Goal: Use online tool/utility: Utilize a website feature to perform a specific function

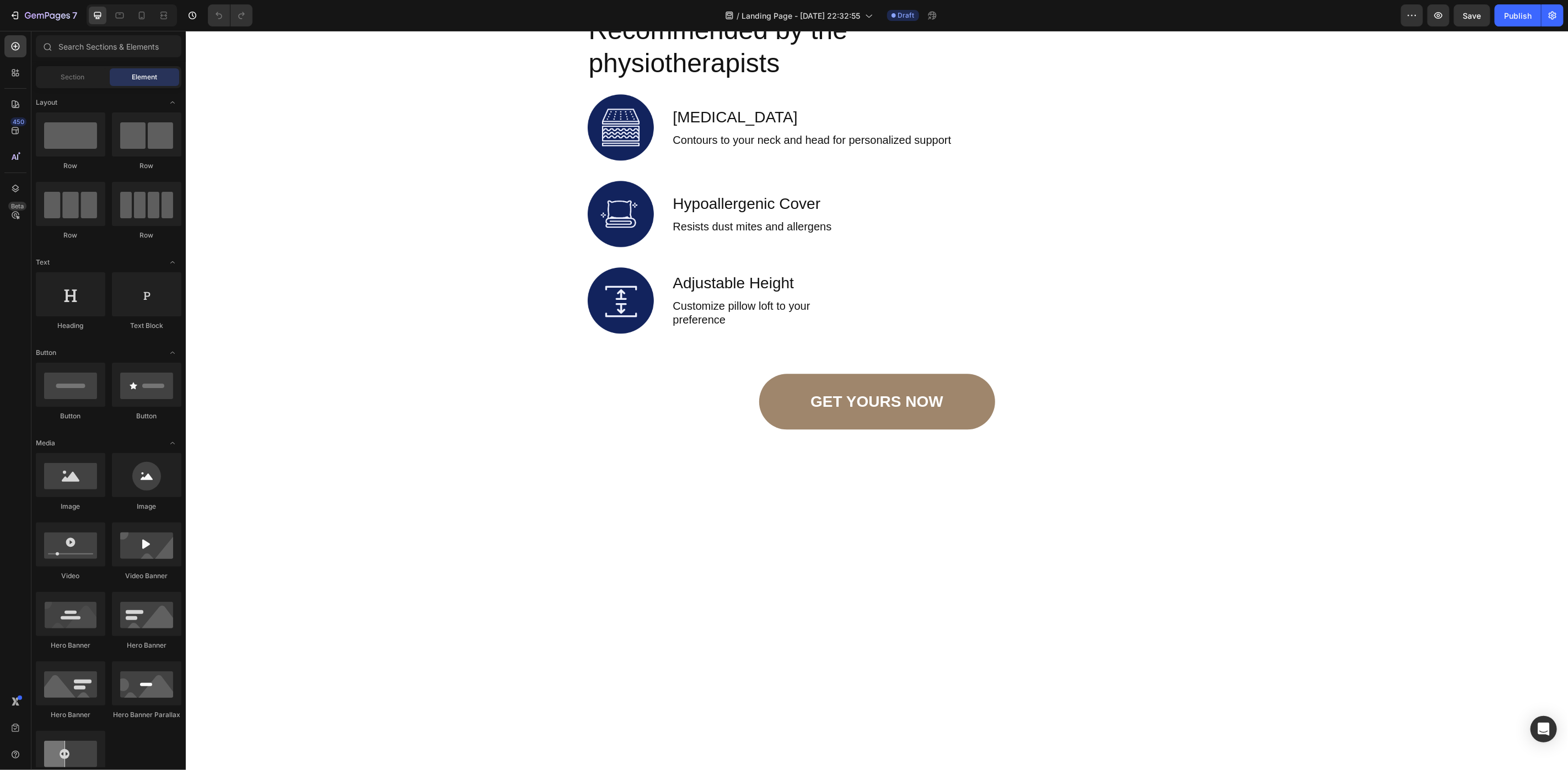
scroll to position [2228, 0]
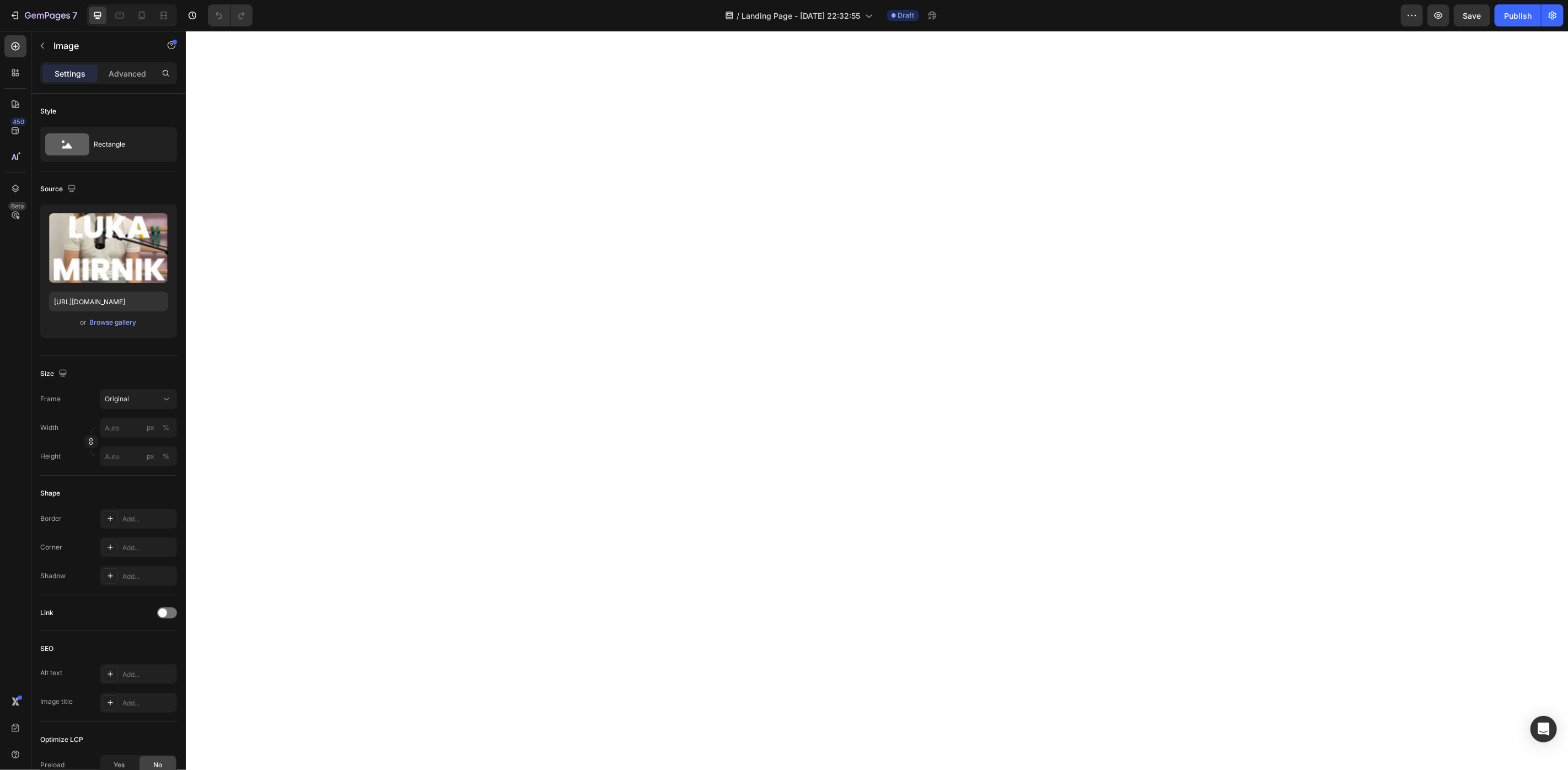
scroll to position [3922, 0]
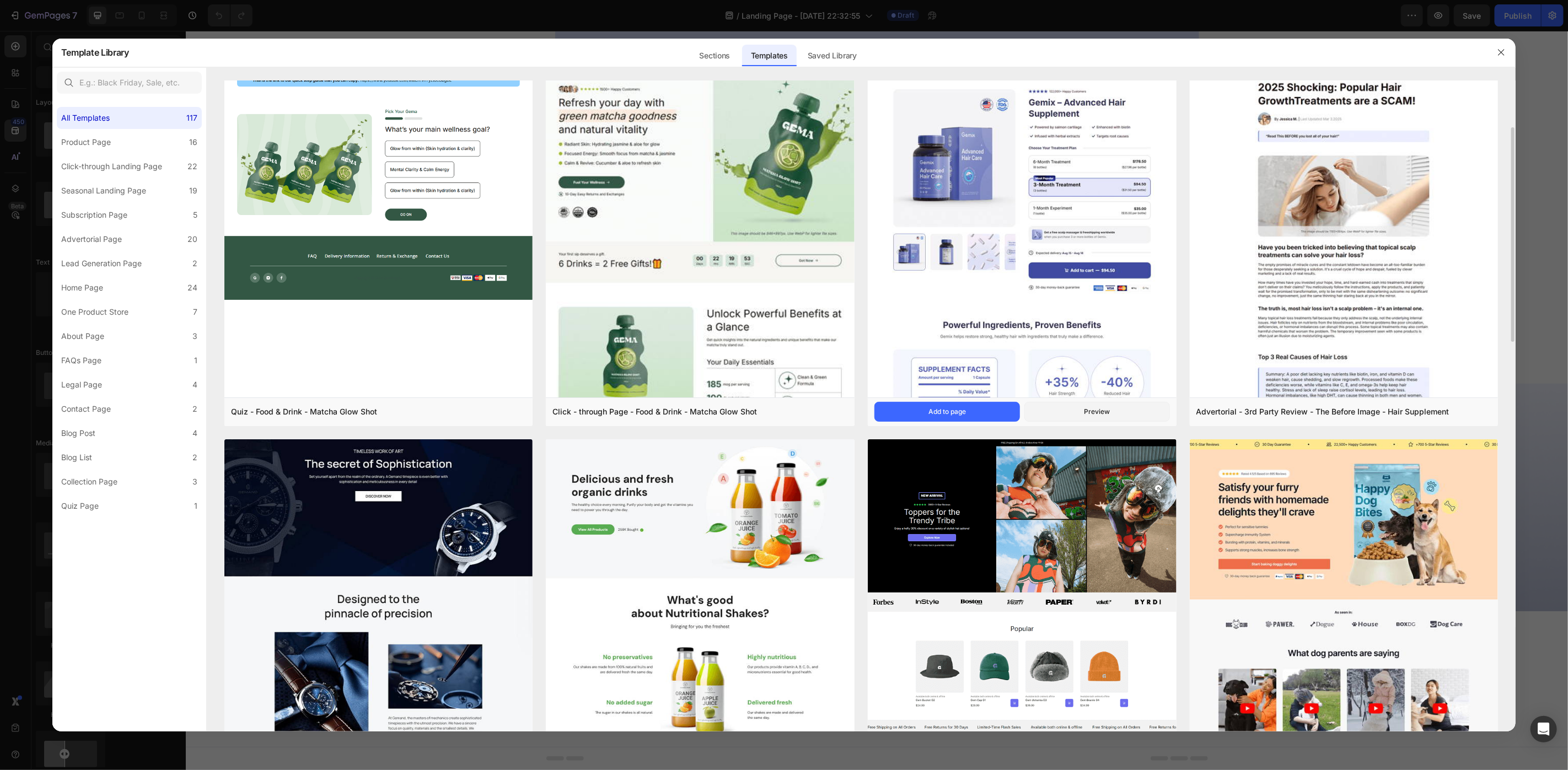
scroll to position [65, 0]
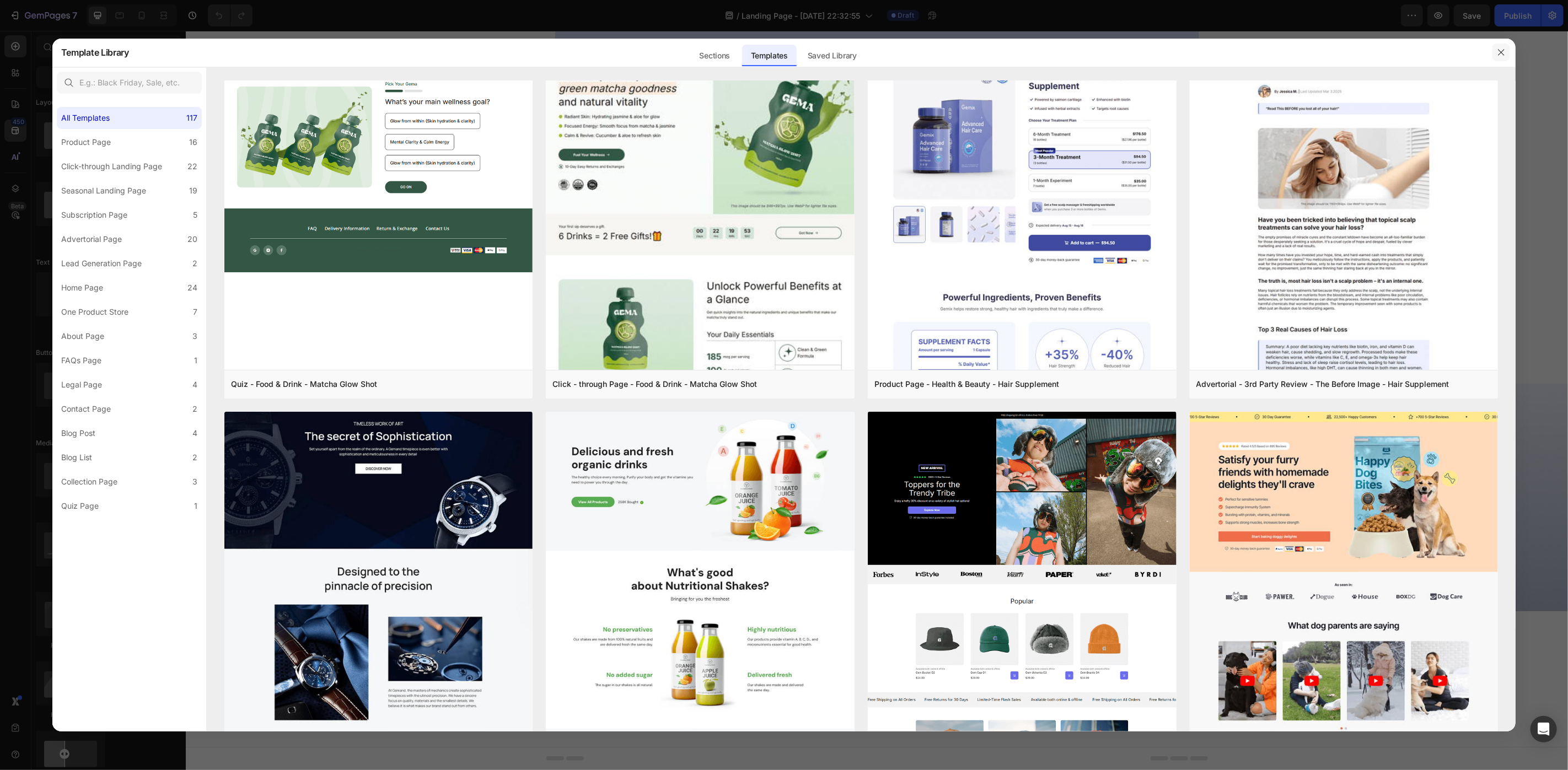
click at [1500, 55] on icon "button" at bounding box center [1501, 52] width 9 height 9
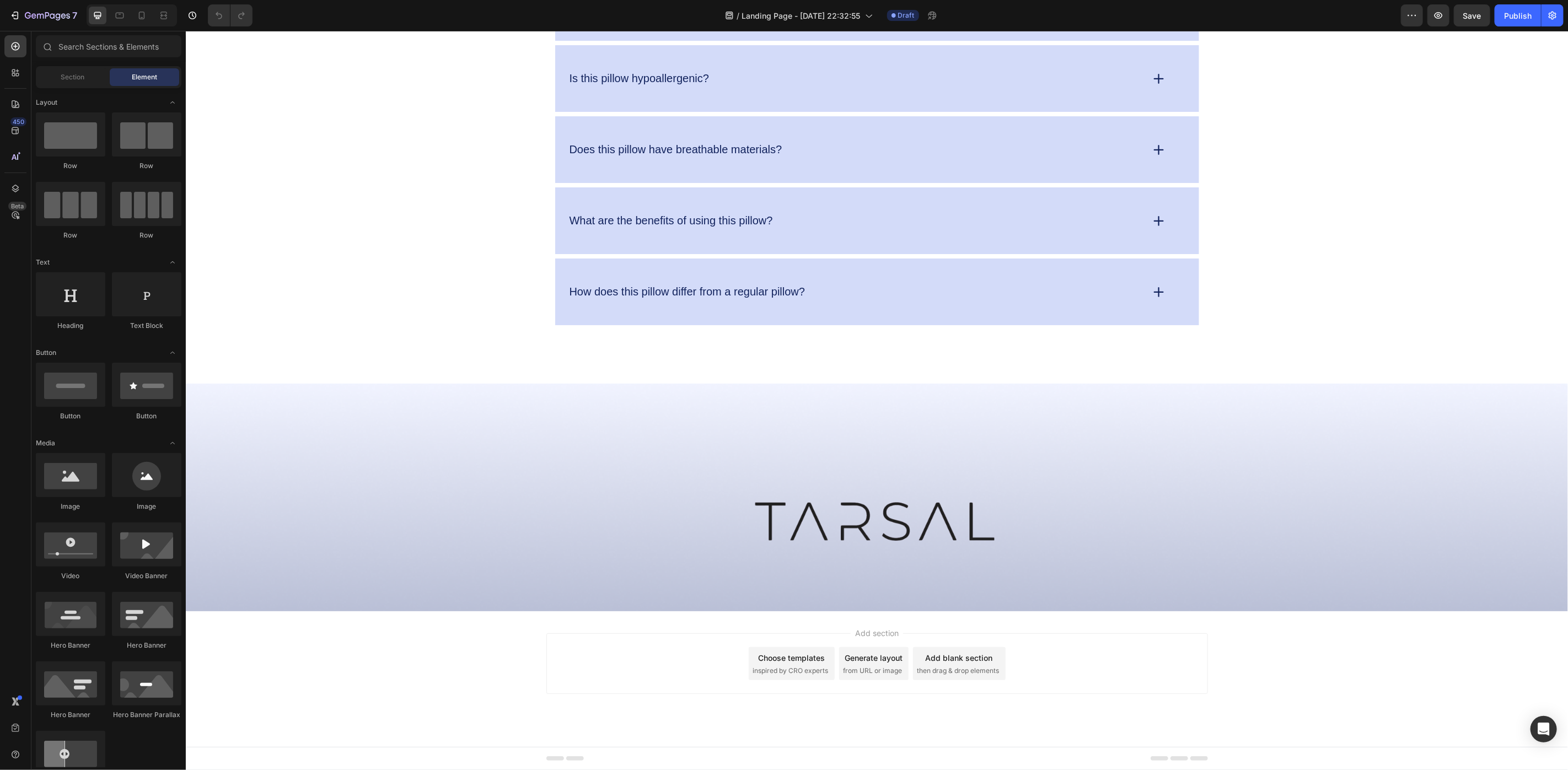
click at [875, 668] on span "from URL or image" at bounding box center [872, 670] width 59 height 10
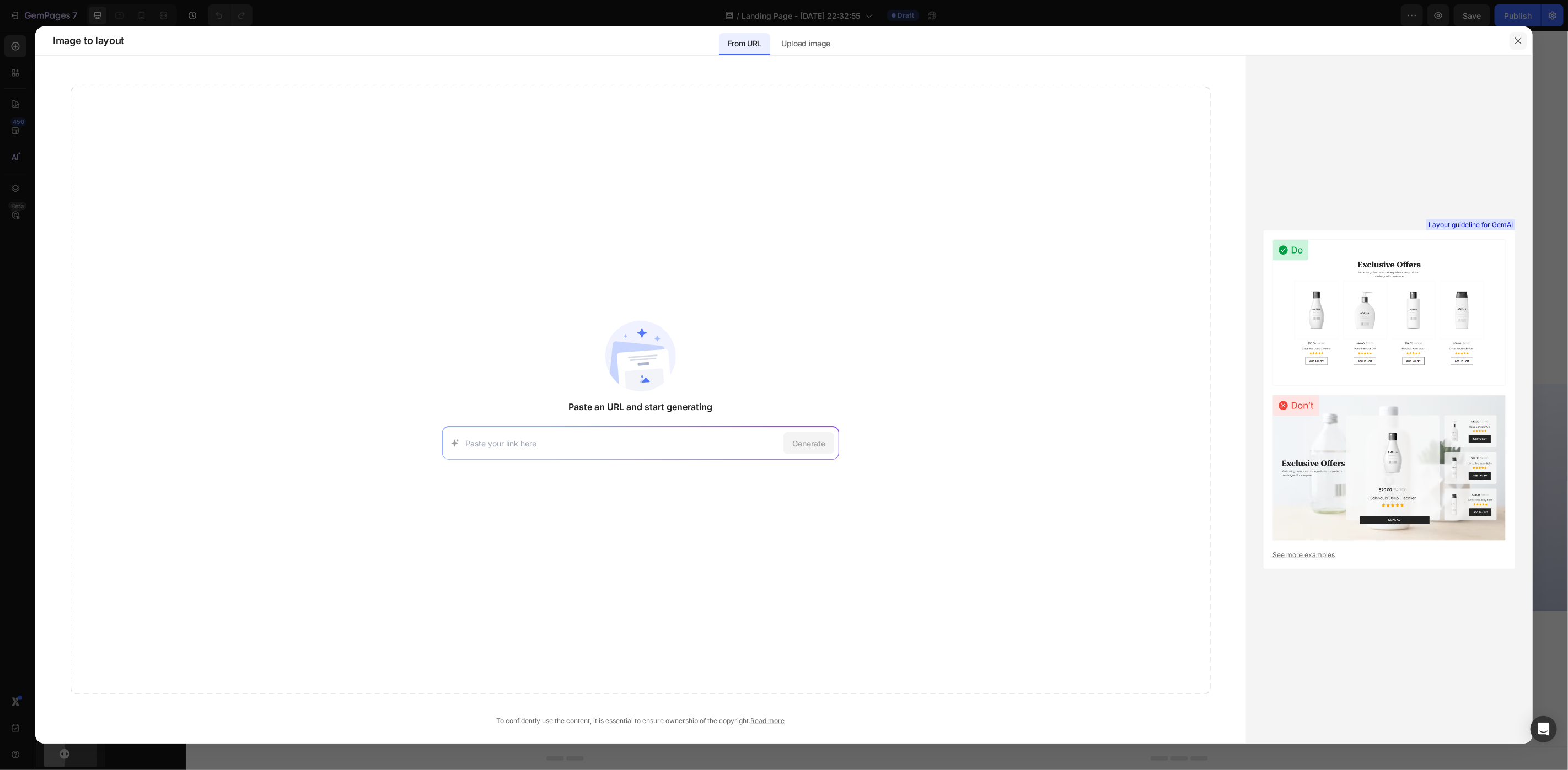
click at [1518, 41] on icon "button" at bounding box center [1518, 40] width 6 height 6
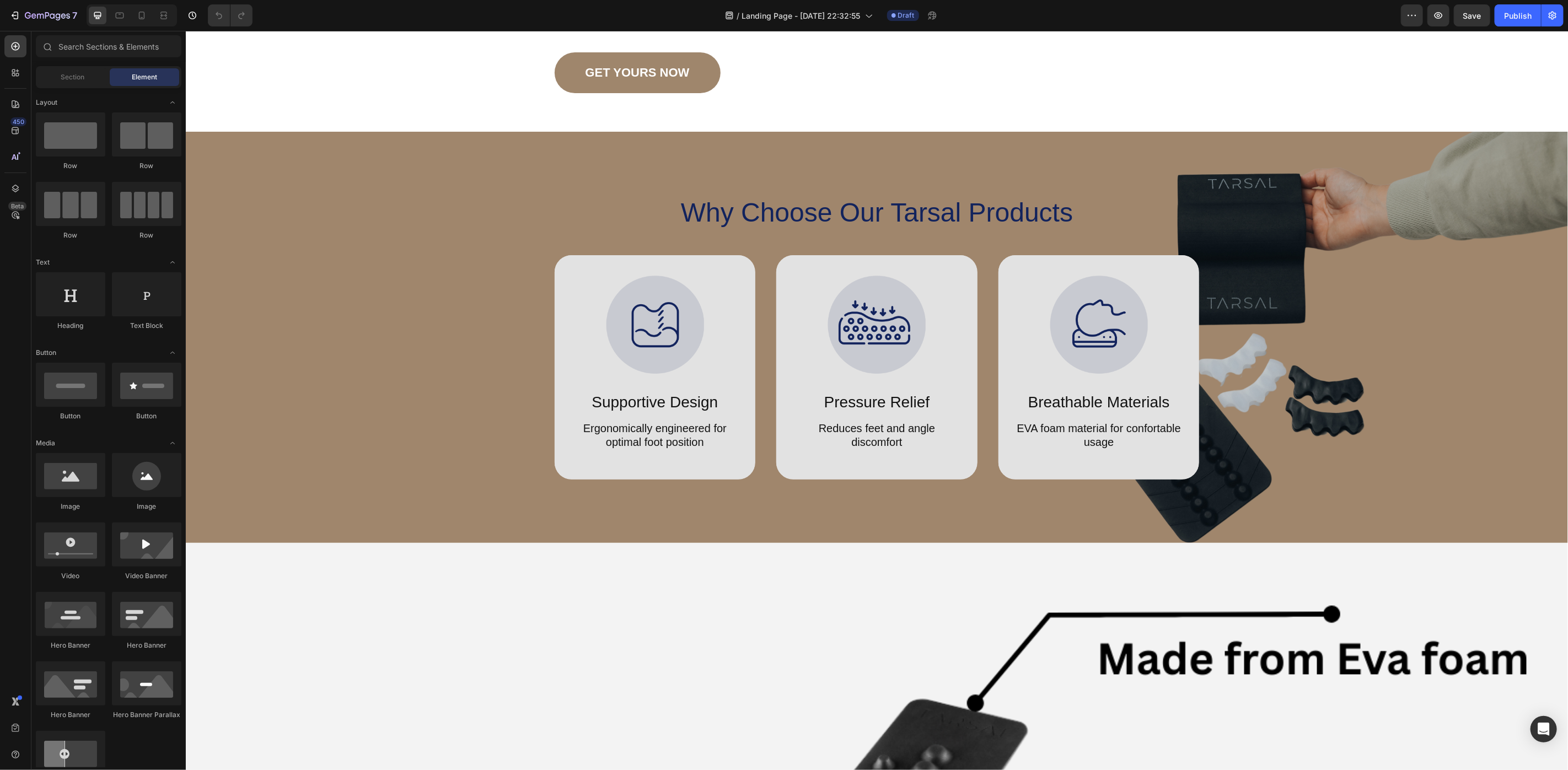
scroll to position [0, 0]
